Goal: Task Accomplishment & Management: Manage account settings

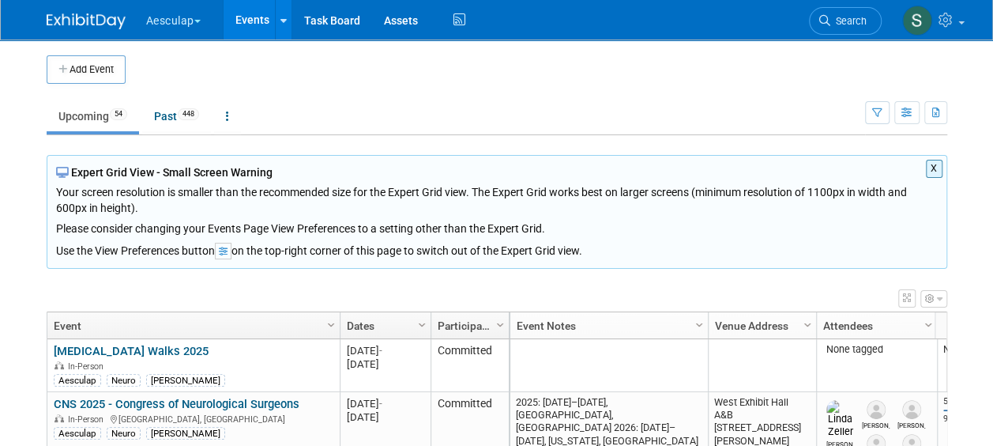
click at [935, 167] on button "X" at bounding box center [934, 169] width 17 height 18
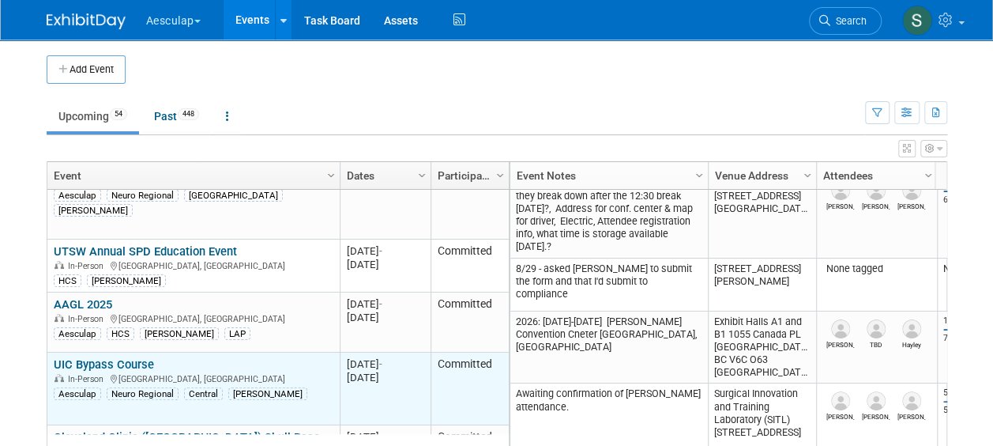
scroll to position [1138, 0]
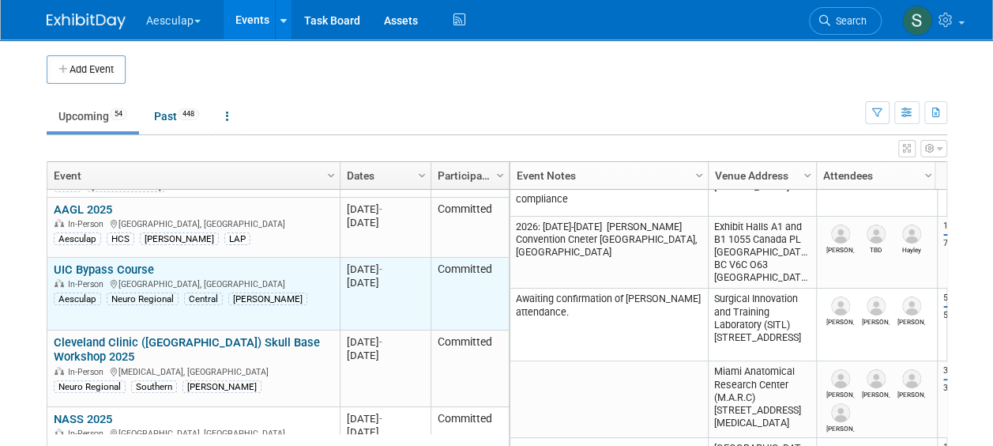
click at [77, 264] on link "UIC Bypass Course" at bounding box center [104, 269] width 100 height 14
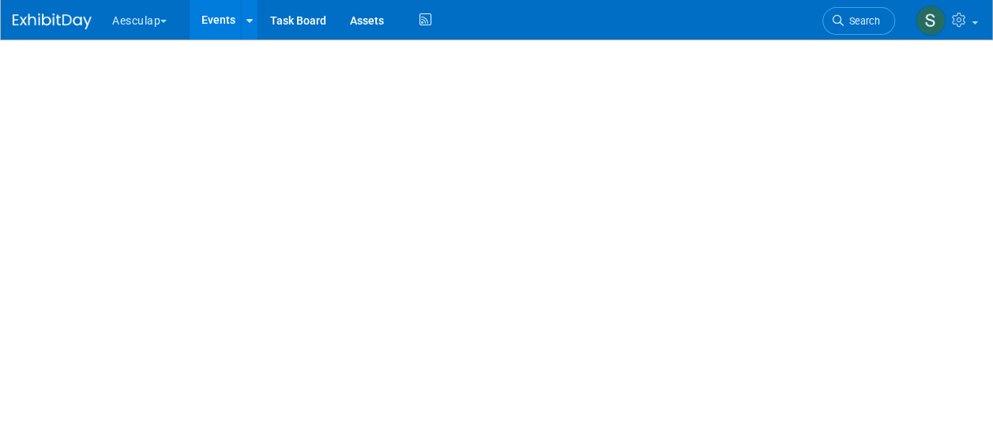
select select "Approved by Compliance"
select select "Neuro"
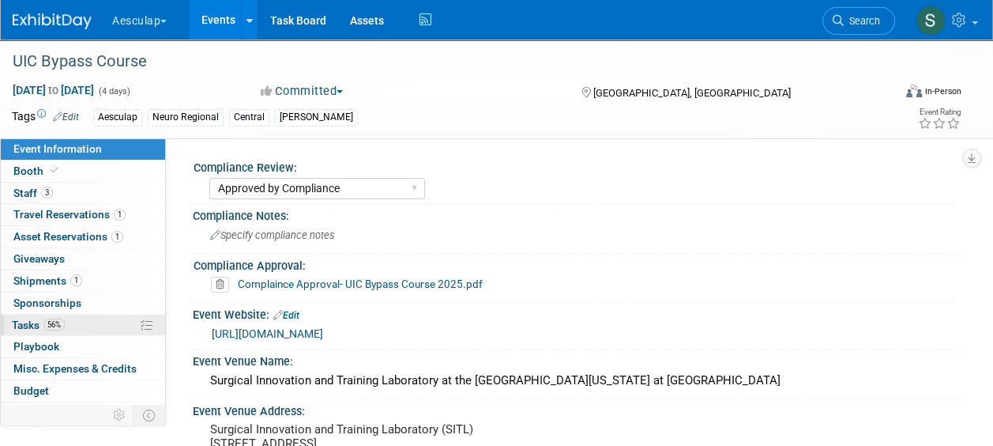
click at [14, 318] on span "Tasks 56%" at bounding box center [38, 324] width 53 height 13
